Goal: Obtain resource: Download file/media

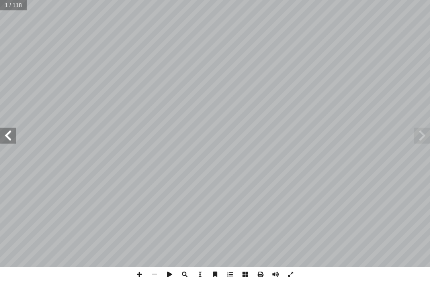
click at [422, 132] on span at bounding box center [422, 136] width 16 height 16
click at [426, 133] on span at bounding box center [422, 136] width 16 height 16
click at [424, 131] on span at bounding box center [422, 136] width 16 height 16
click at [9, 139] on span at bounding box center [8, 136] width 16 height 16
click at [4, 139] on span at bounding box center [8, 136] width 16 height 16
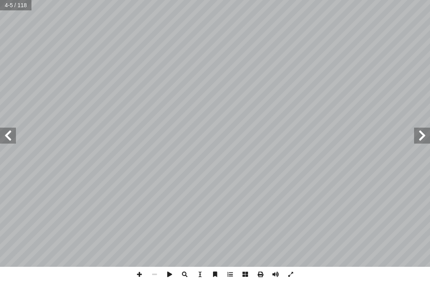
click at [4, 137] on span at bounding box center [8, 136] width 16 height 16
click at [6, 134] on span at bounding box center [8, 136] width 16 height 16
click at [11, 132] on span at bounding box center [8, 136] width 16 height 16
click at [1, 143] on span at bounding box center [8, 136] width 16 height 16
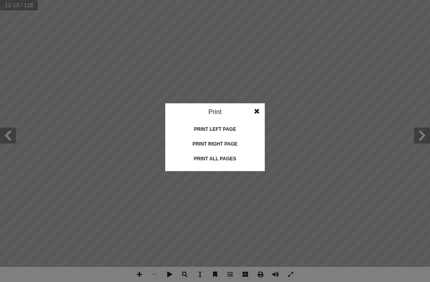
click at [202, 159] on div "Print all pages" at bounding box center [215, 158] width 80 height 13
